Goal: Browse casually

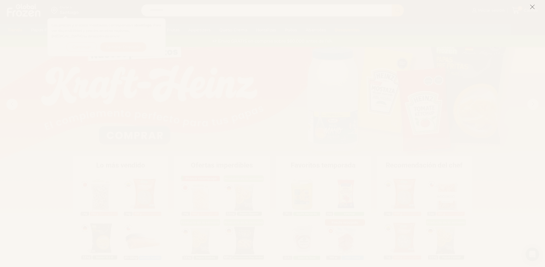
click at [535, 8] on icon at bounding box center [532, 6] width 5 height 5
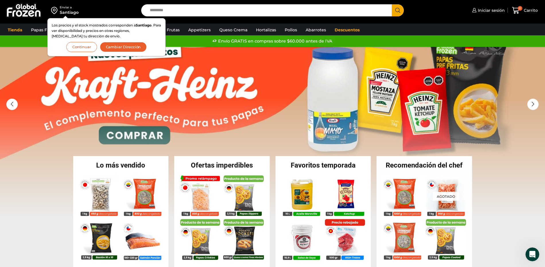
click at [86, 46] on button "Continuar" at bounding box center [81, 47] width 31 height 10
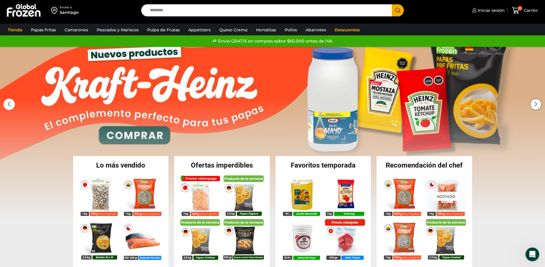
click at [537, 103] on div "Next slide" at bounding box center [535, 104] width 11 height 11
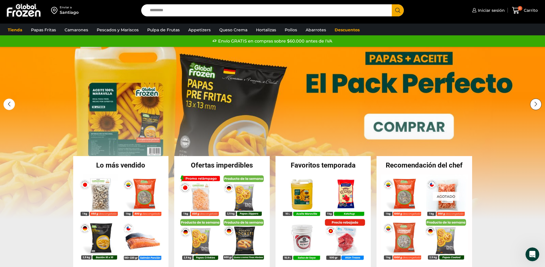
click at [537, 104] on div "Next slide" at bounding box center [535, 104] width 11 height 11
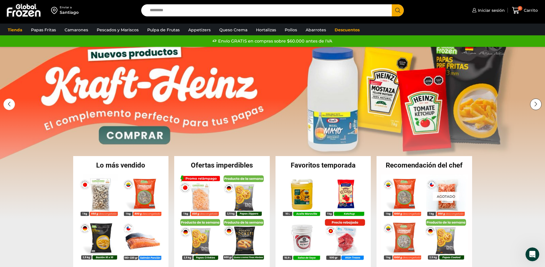
click at [536, 103] on div "Next slide" at bounding box center [535, 104] width 11 height 11
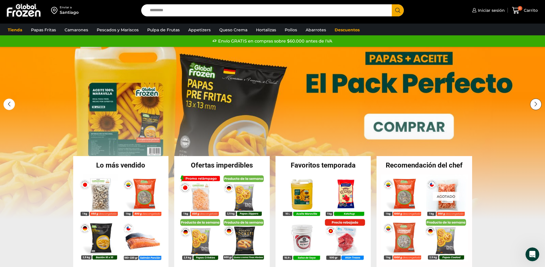
click at [536, 103] on div "Next slide" at bounding box center [535, 104] width 11 height 11
